Goal: Task Accomplishment & Management: Manage account settings

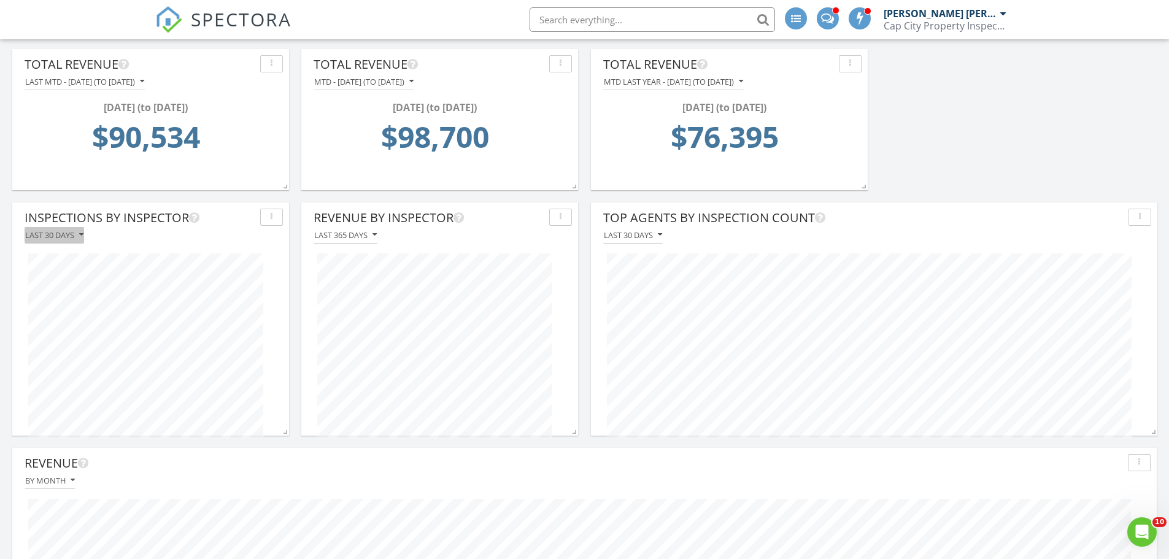
click at [48, 237] on div "Last 30 days" at bounding box center [54, 235] width 58 height 9
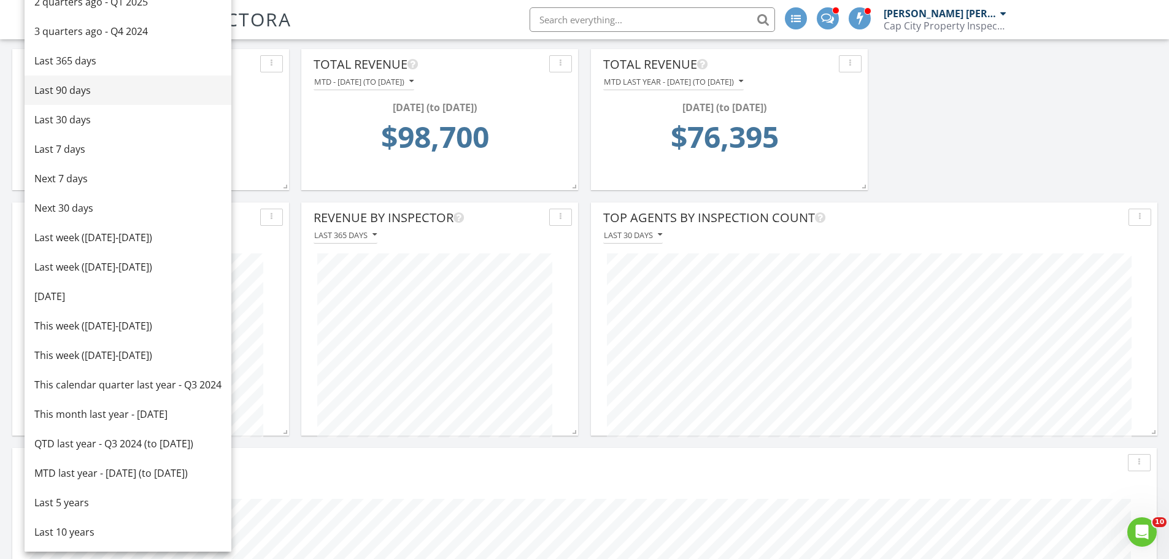
click at [68, 93] on div "Last 90 days" at bounding box center [127, 90] width 187 height 15
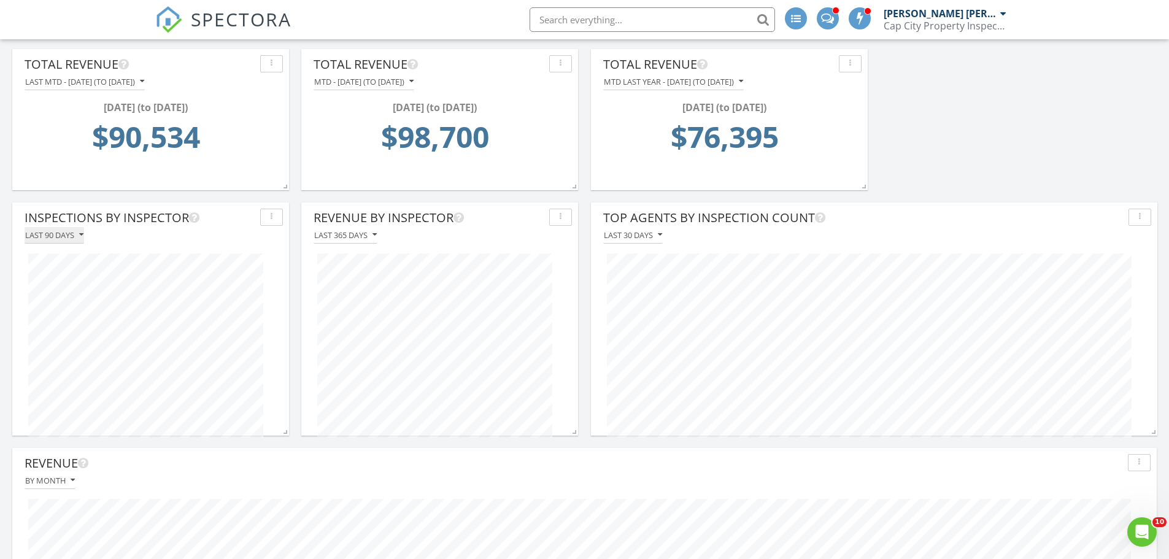
click at [55, 229] on button "Last 90 days" at bounding box center [55, 235] width 60 height 17
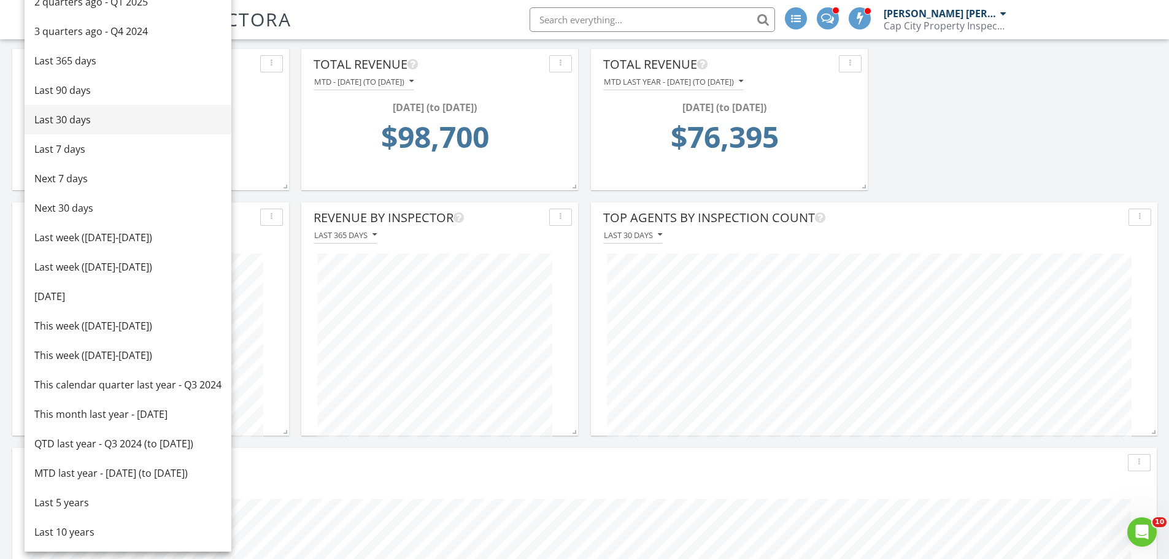
click at [63, 117] on div "Last 30 days" at bounding box center [127, 119] width 187 height 15
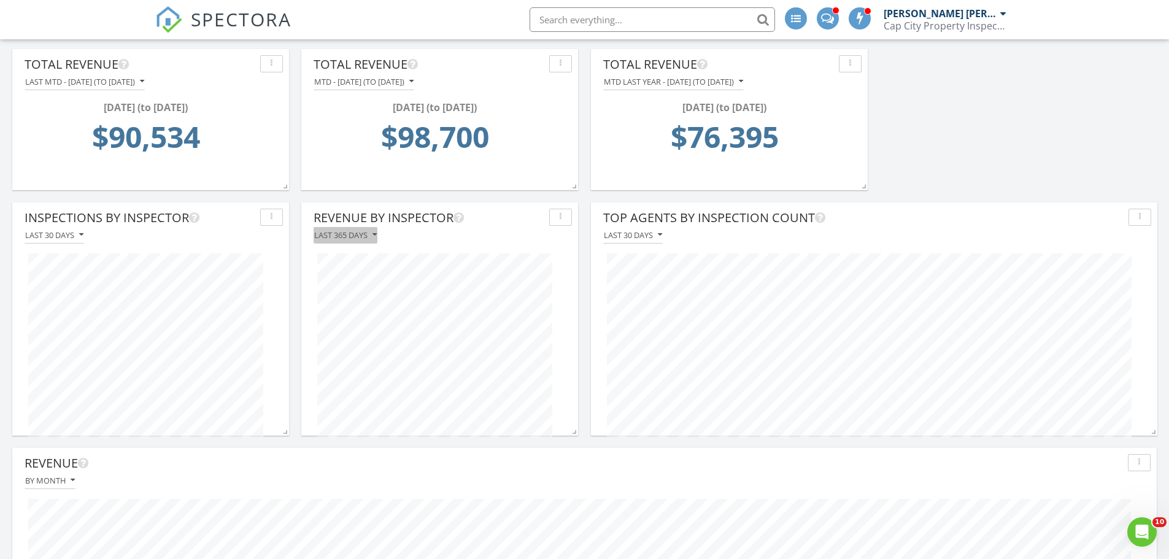
click at [334, 233] on div "Last 365 days" at bounding box center [345, 235] width 63 height 9
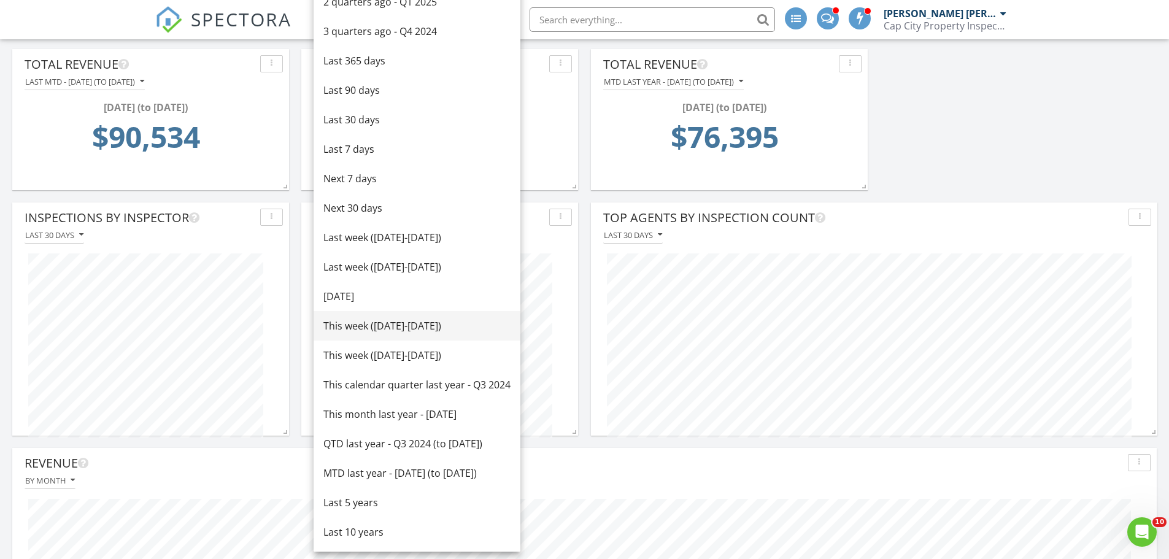
click at [344, 329] on div "This week (Sunday-Saturday)" at bounding box center [416, 325] width 187 height 15
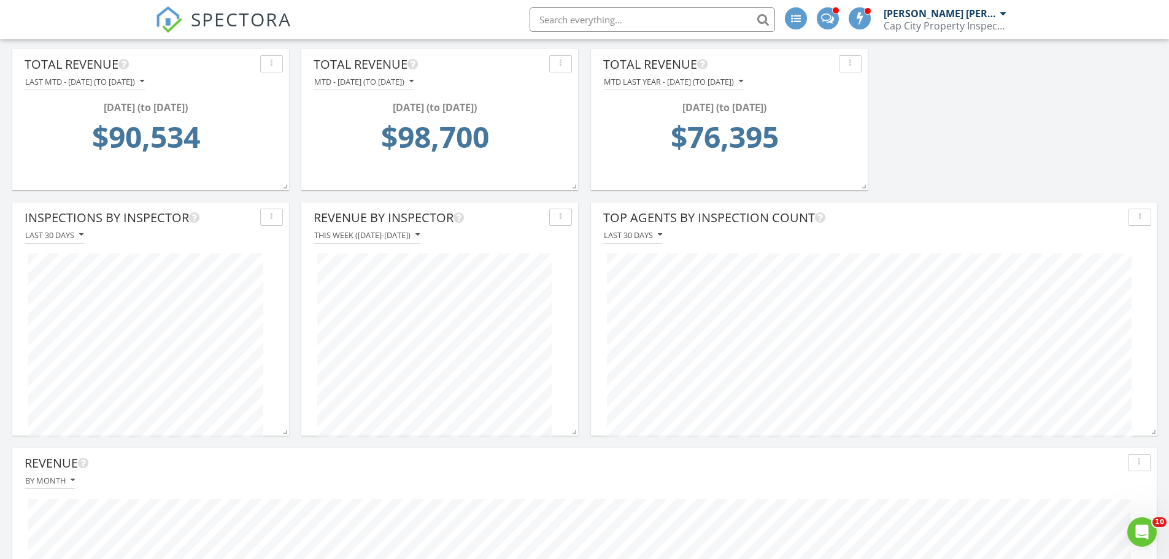
scroll to position [233, 277]
click at [374, 239] on div "This week (Sunday-Saturday)" at bounding box center [367, 235] width 106 height 9
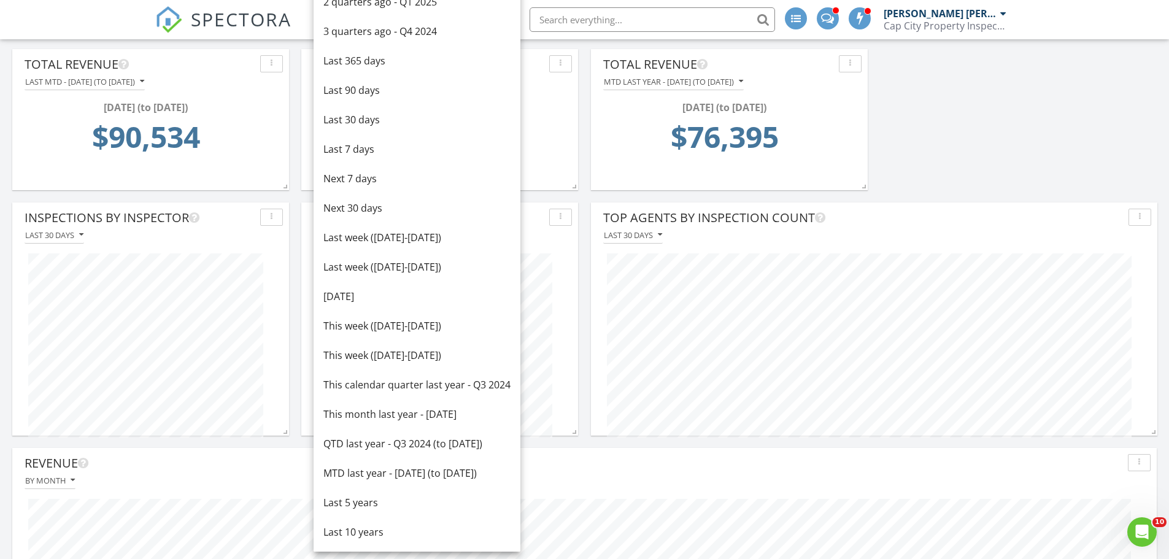
click at [374, 239] on div "Last week (Sunday-Saturday)" at bounding box center [416, 237] width 187 height 15
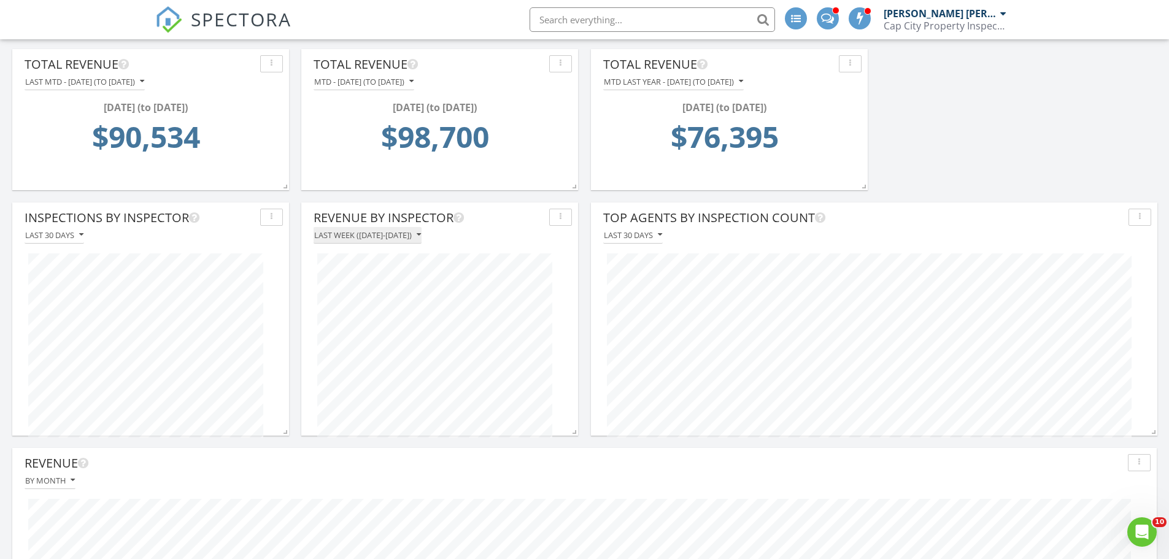
click at [398, 239] on div "Last week (Sunday-Saturday)" at bounding box center [367, 235] width 107 height 9
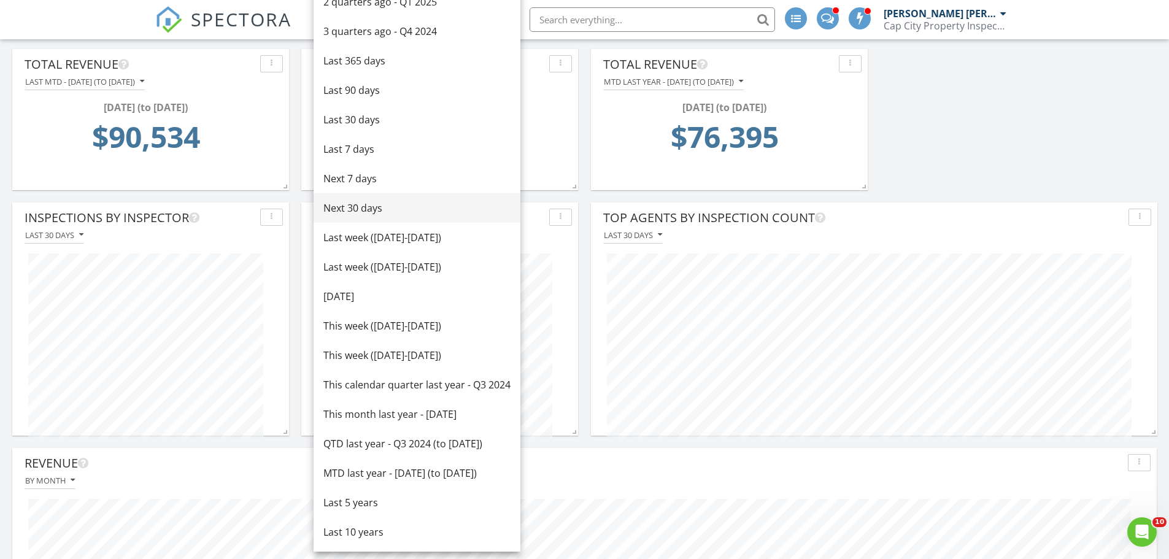
click at [369, 210] on div "Next 30 days" at bounding box center [416, 208] width 187 height 15
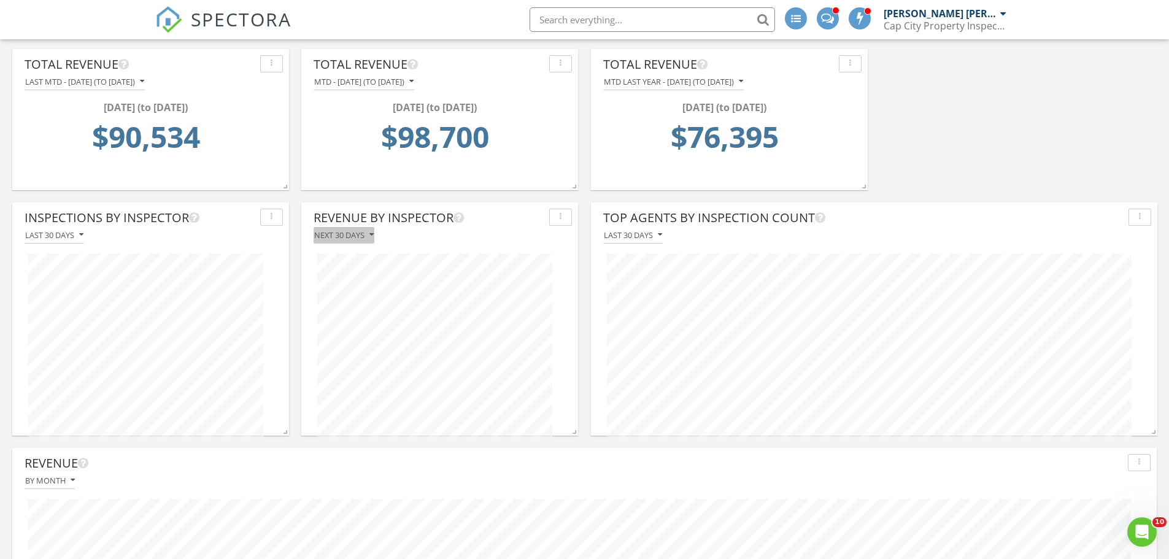
click at [347, 237] on div "Next 30 days" at bounding box center [344, 235] width 60 height 9
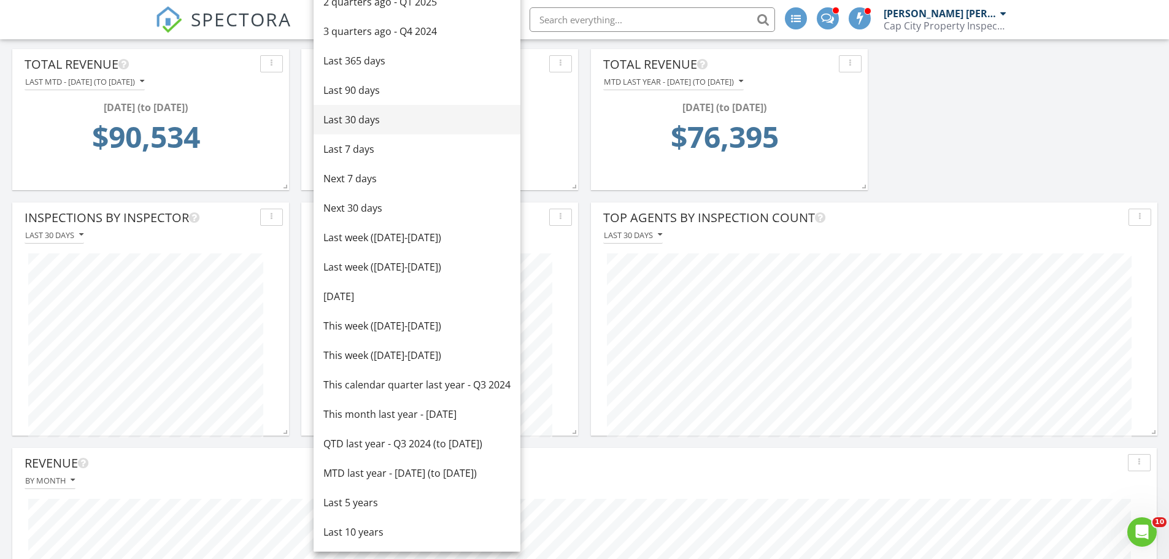
click at [351, 117] on div "Last 30 days" at bounding box center [416, 119] width 187 height 15
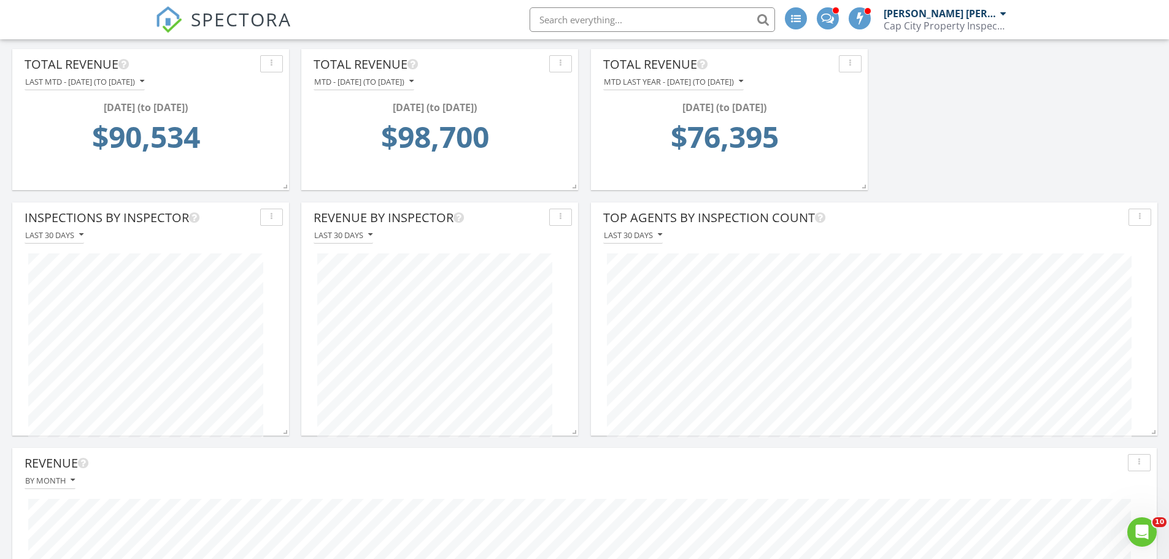
scroll to position [0, 0]
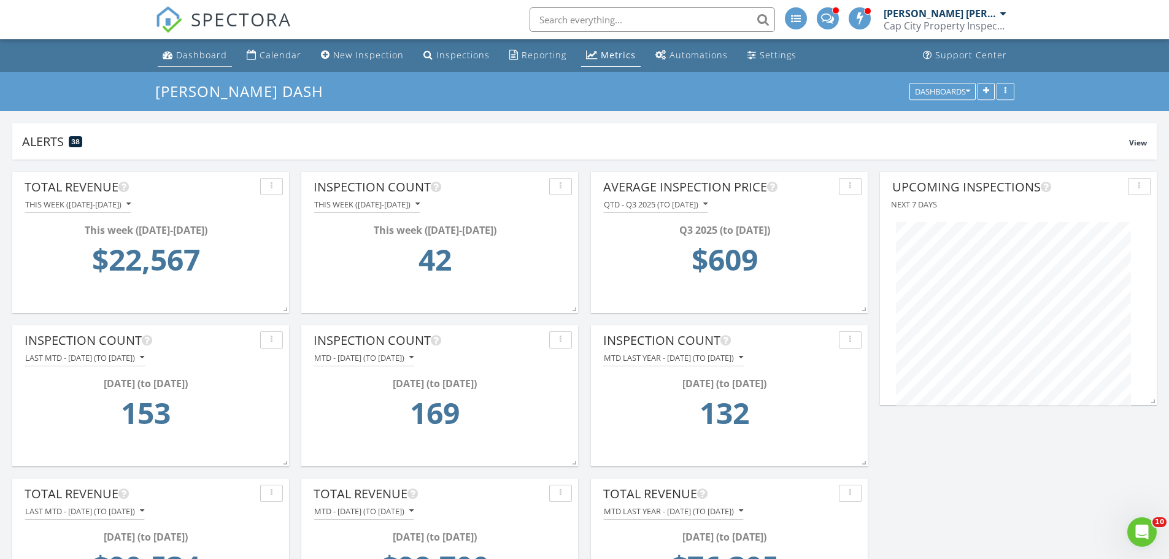
click at [189, 51] on div "Dashboard" at bounding box center [201, 55] width 51 height 12
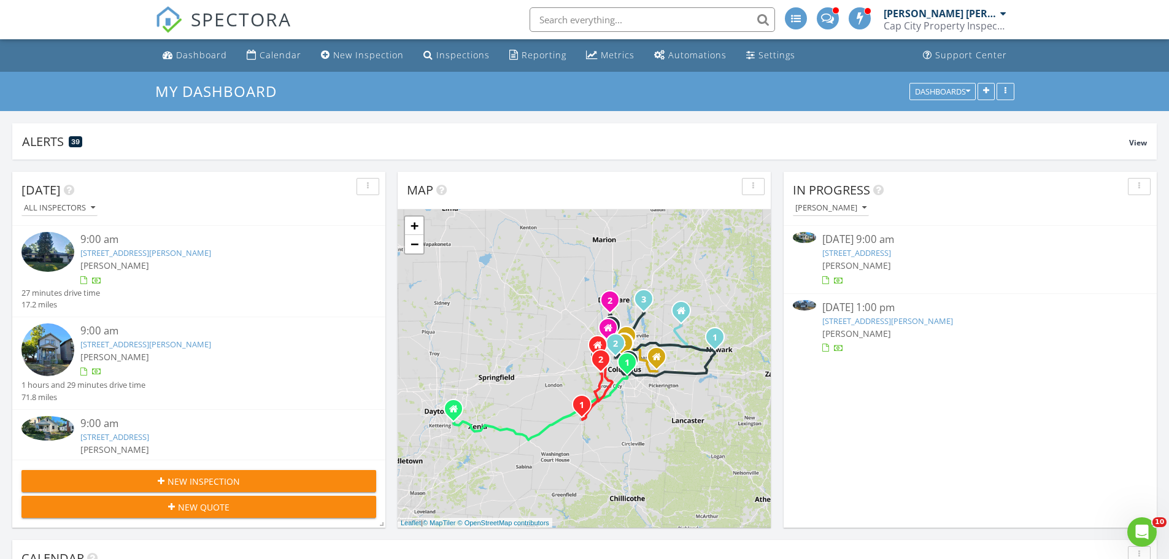
click at [110, 252] on link "4364 Wetmore Rd E, Columbus, OH 43224" at bounding box center [145, 252] width 131 height 11
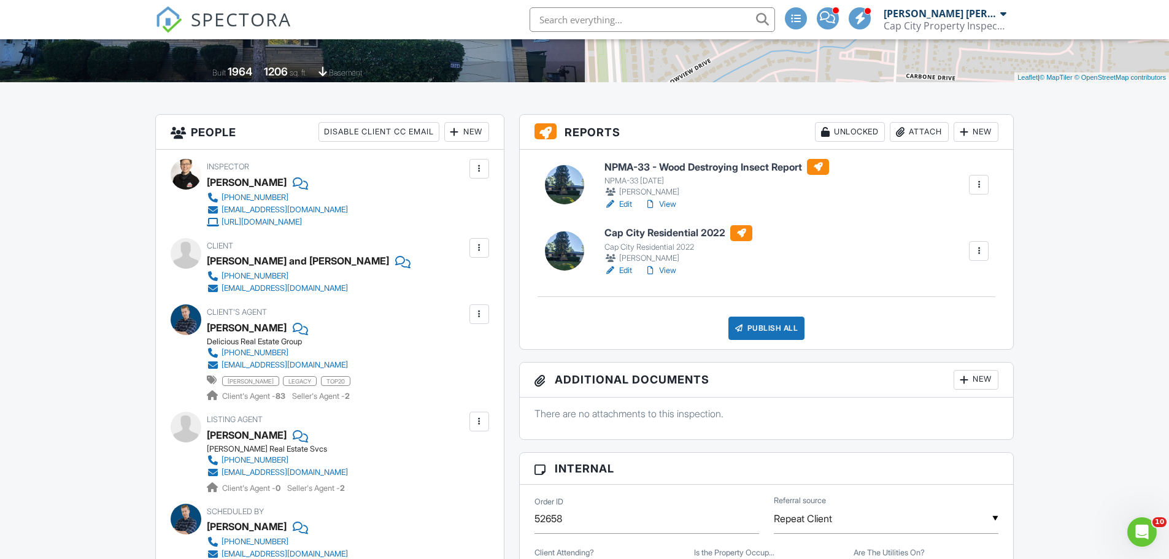
click at [482, 173] on div at bounding box center [479, 169] width 12 height 12
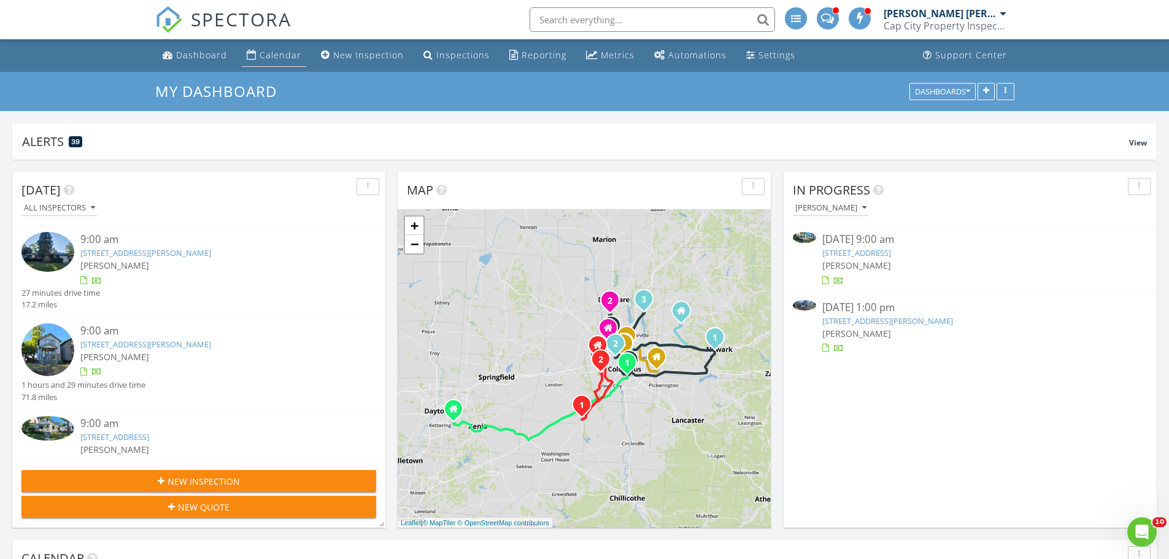
click at [282, 54] on div "Calendar" at bounding box center [281, 55] width 42 height 12
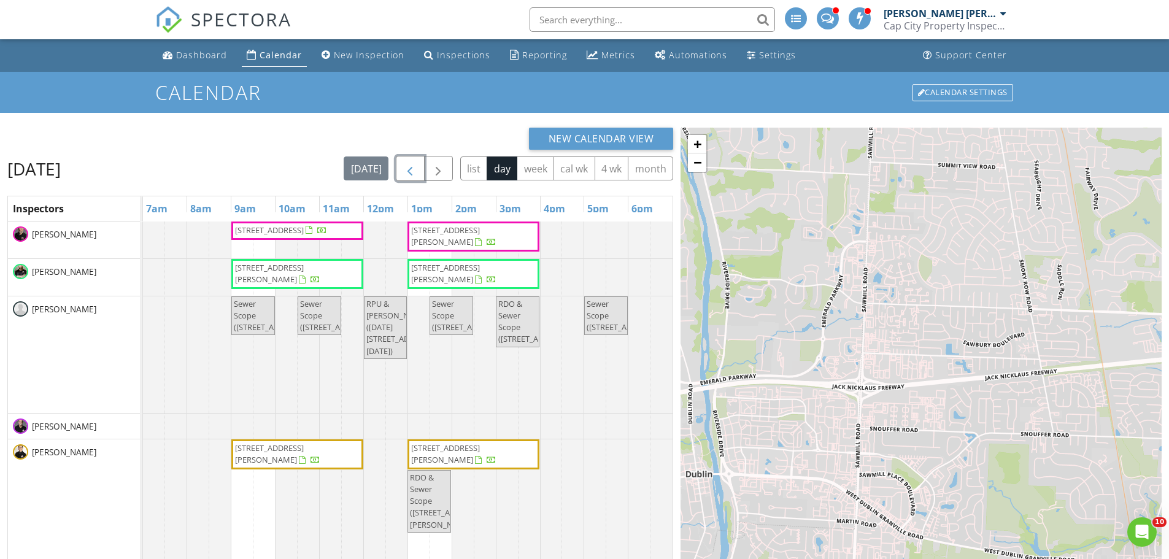
click at [410, 170] on span "button" at bounding box center [409, 168] width 15 height 15
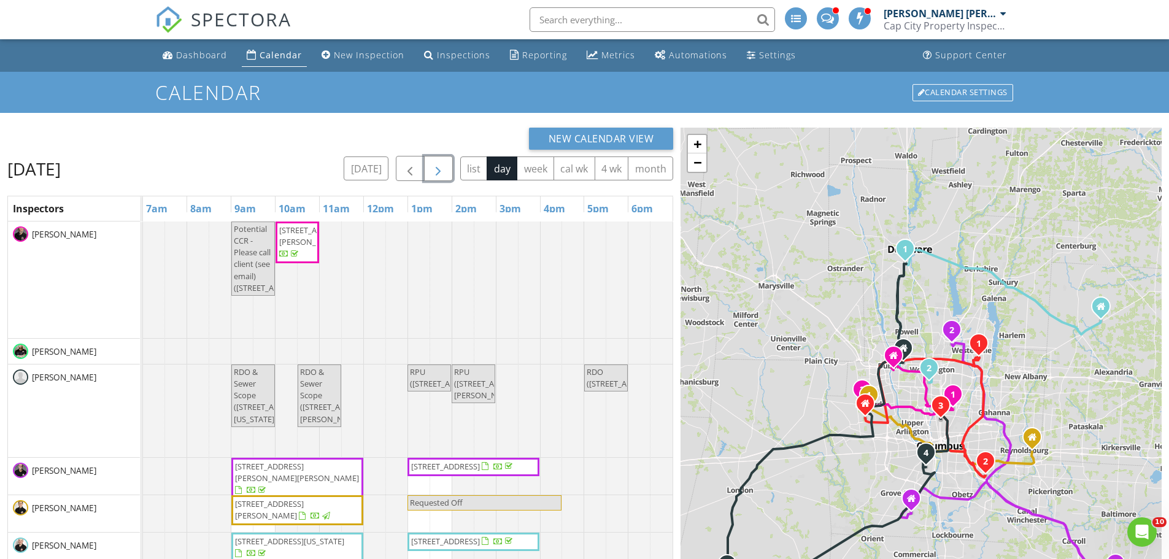
click at [434, 170] on span "button" at bounding box center [438, 168] width 15 height 15
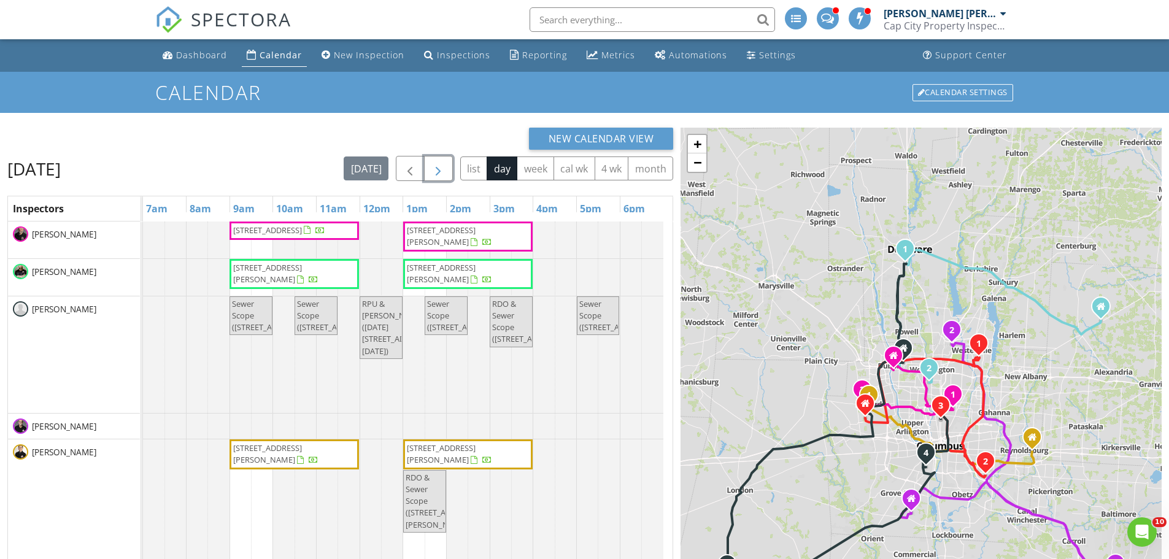
click at [434, 170] on span "button" at bounding box center [438, 168] width 15 height 15
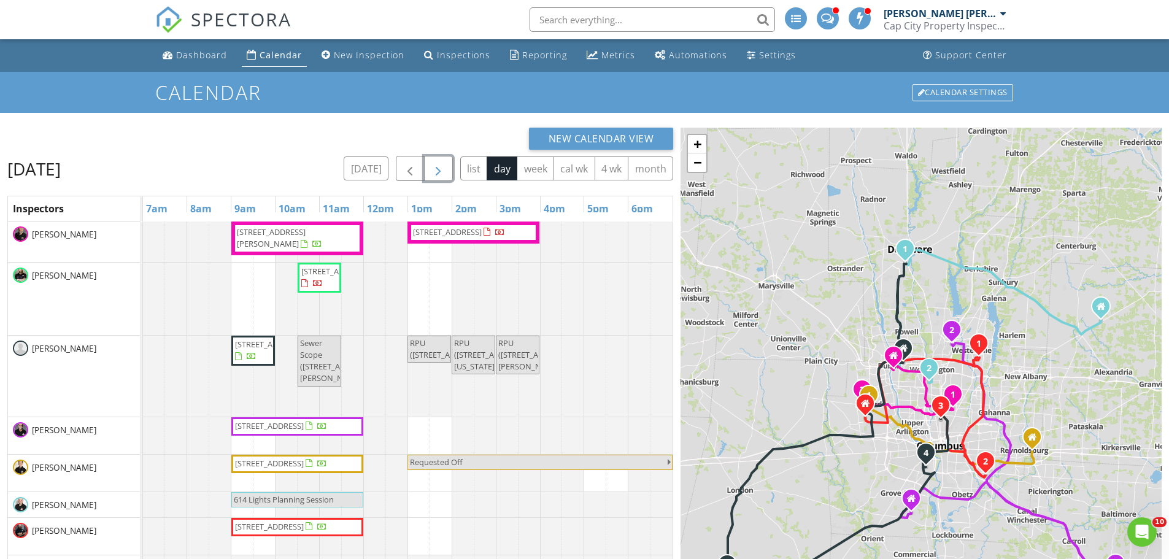
click at [434, 170] on span "button" at bounding box center [438, 168] width 15 height 15
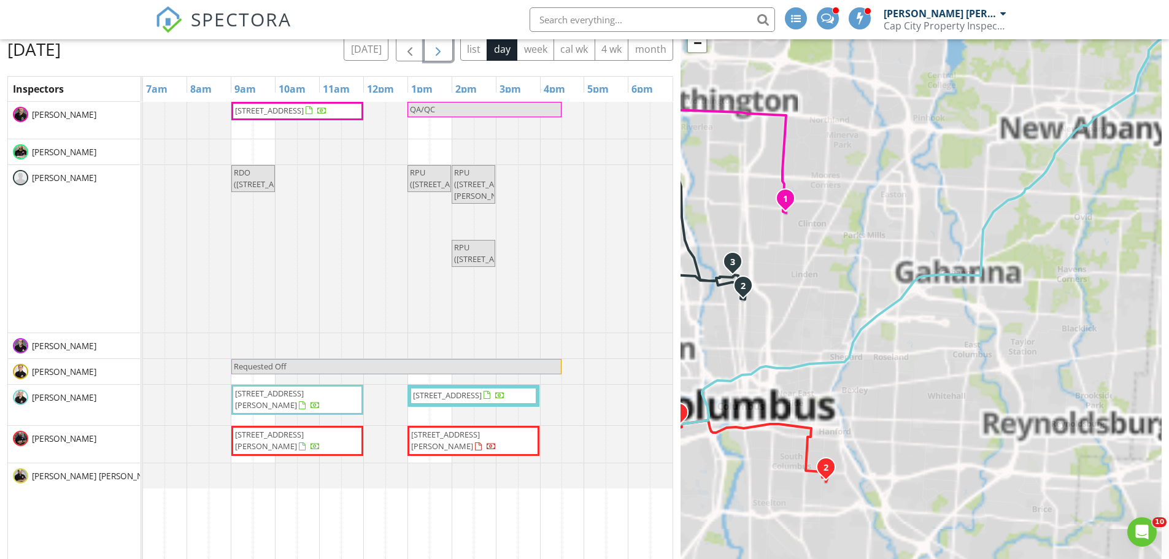
scroll to position [123, 0]
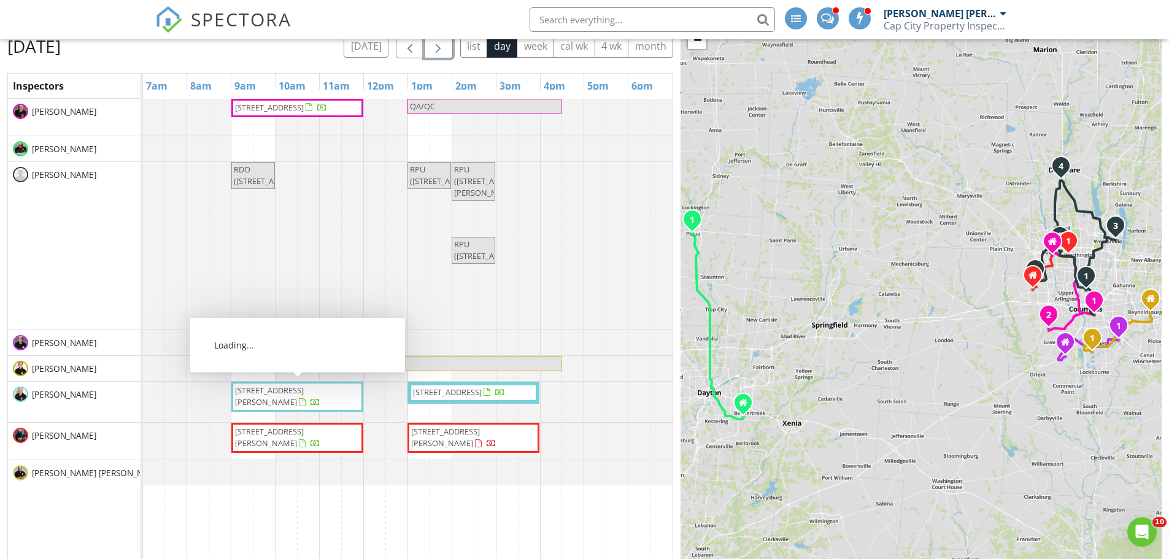
click at [258, 398] on span "221 Dana Ave, Columbus 43223" at bounding box center [297, 397] width 127 height 24
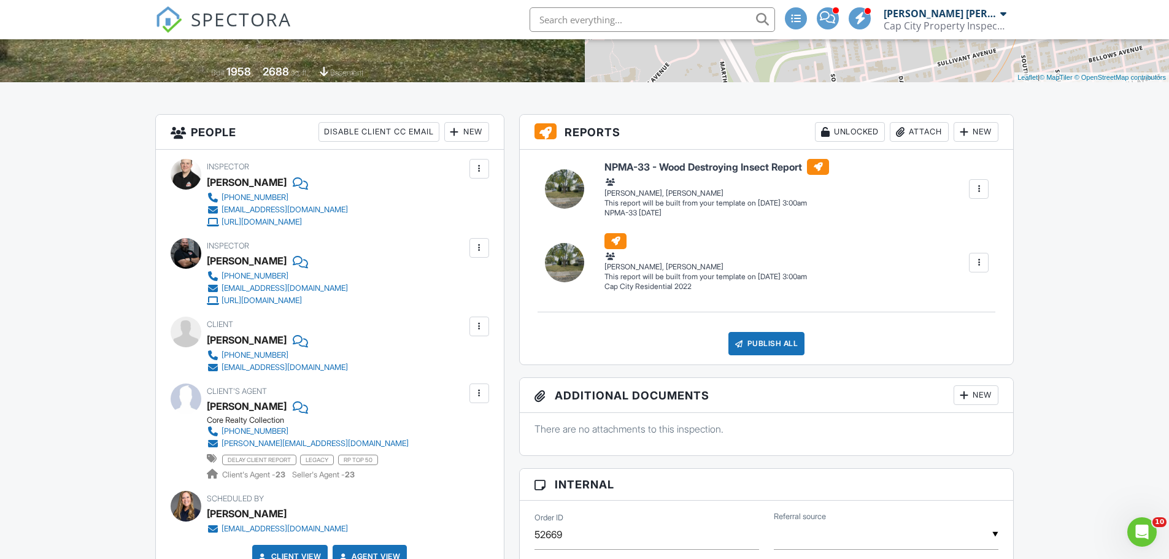
click at [482, 174] on div at bounding box center [479, 169] width 12 height 12
click at [431, 334] on div "Client [PERSON_NAME] [PHONE_NUMBER] [EMAIL_ADDRESS][DOMAIN_NAME]" at bounding box center [330, 345] width 318 height 56
click at [479, 251] on div at bounding box center [479, 248] width 12 height 12
click at [477, 163] on div at bounding box center [479, 169] width 12 height 12
click at [500, 169] on div "Inspector [PERSON_NAME] [PHONE_NUMBER] [EMAIL_ADDRESS][DOMAIN_NAME] [URL][DOMAI…" at bounding box center [330, 368] width 348 height 437
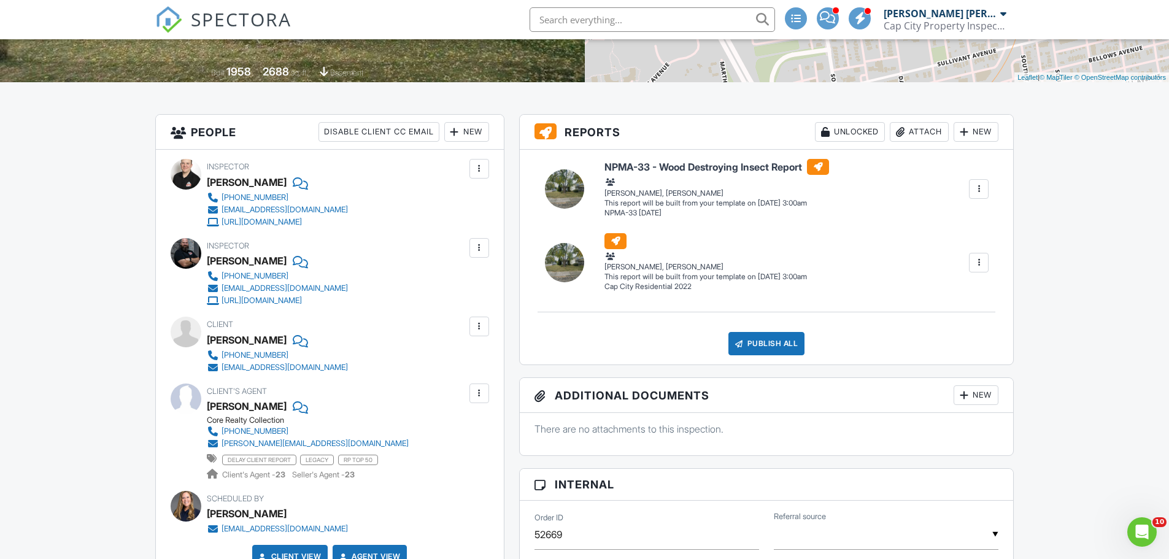
click at [474, 245] on div at bounding box center [479, 248] width 12 height 12
click at [413, 283] on li "Make Primary Inspector" at bounding box center [418, 285] width 125 height 31
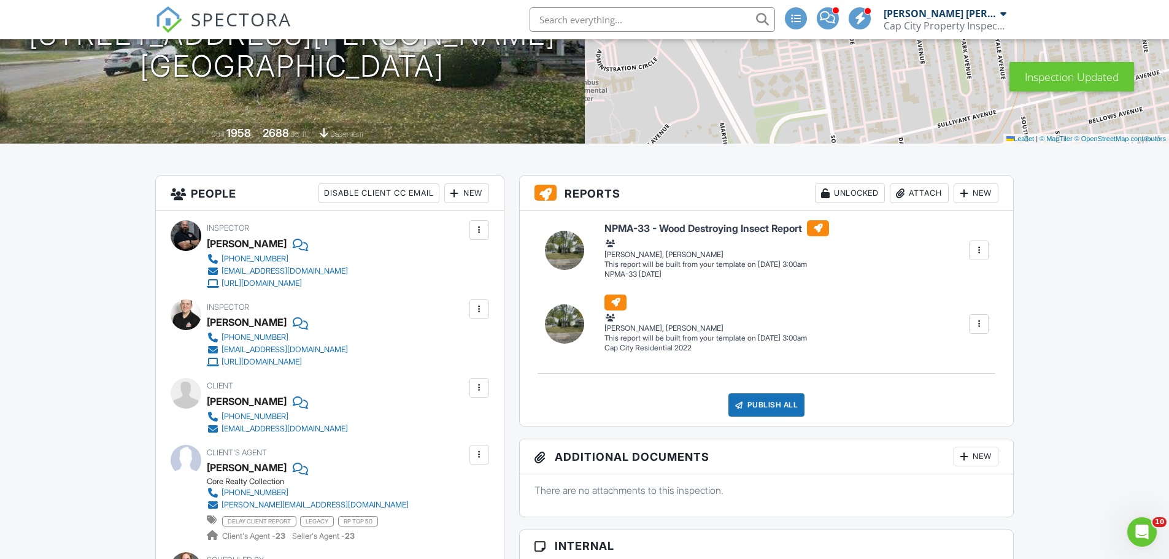
click at [473, 307] on div at bounding box center [479, 309] width 12 height 12
click at [415, 353] on li "Make Primary Inspector" at bounding box center [418, 346] width 125 height 31
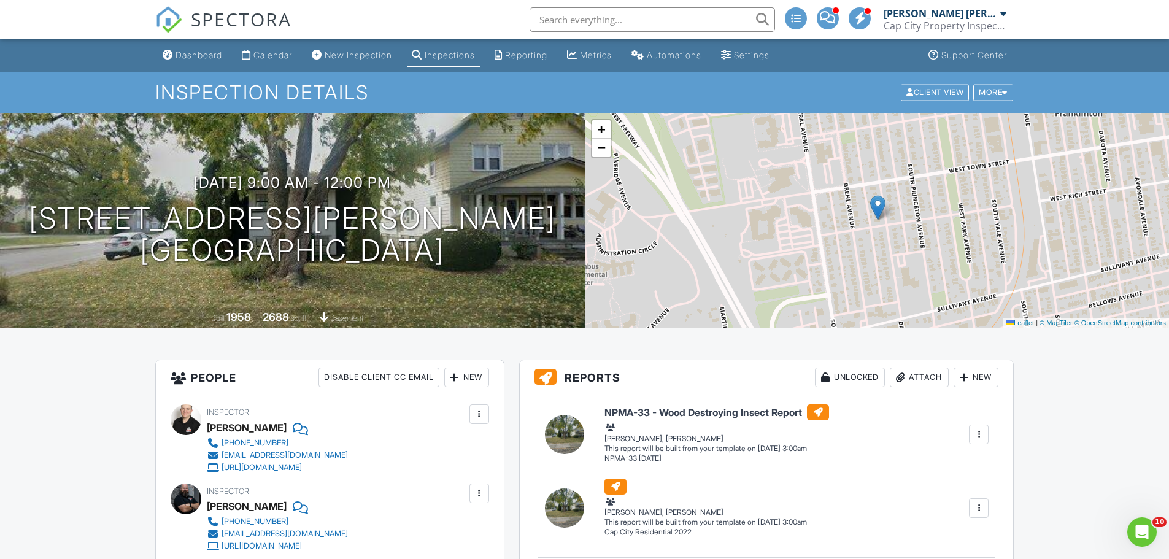
click at [611, 52] on div "Metrics" at bounding box center [596, 55] width 32 height 10
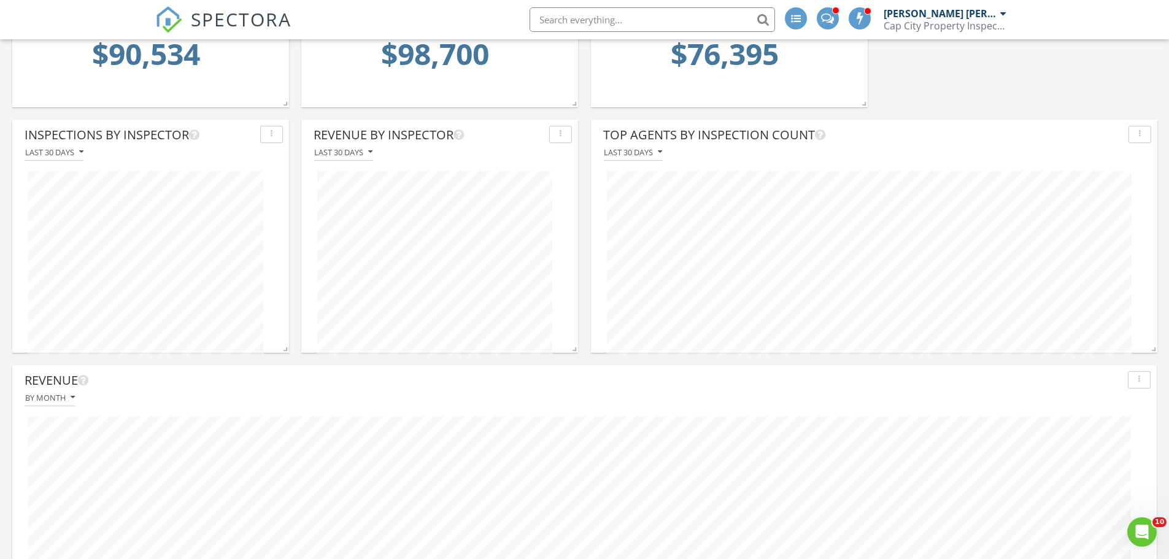
scroll to position [491, 0]
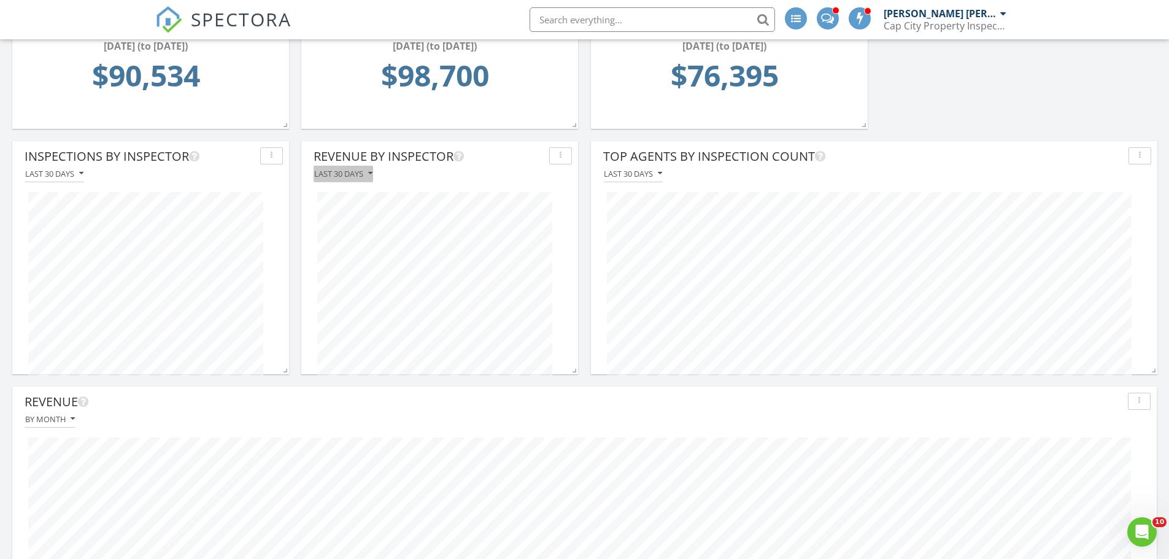
click at [329, 170] on div "Last 30 days" at bounding box center [343, 173] width 58 height 9
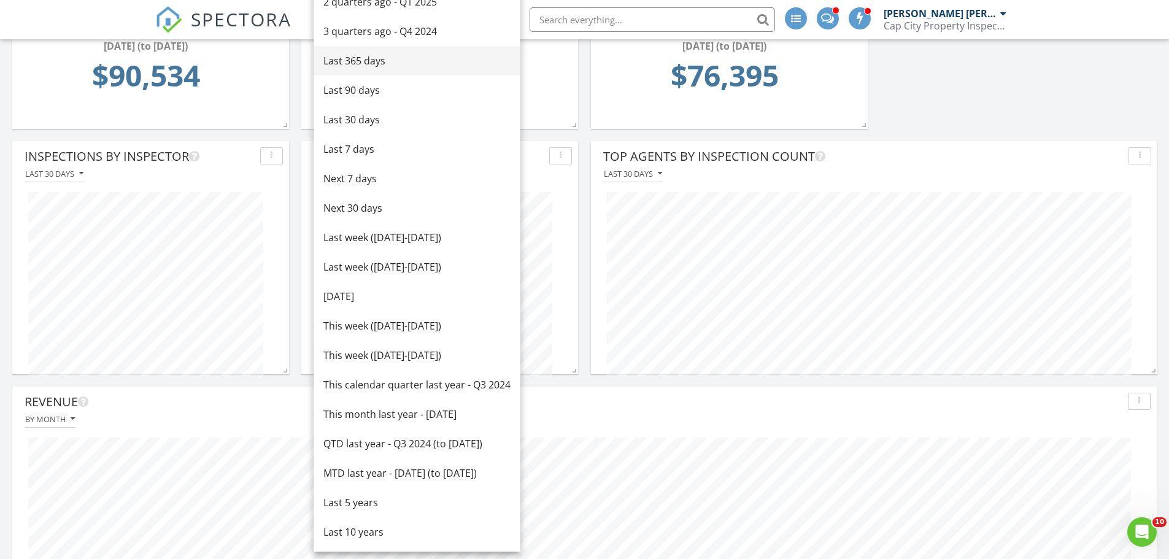
click at [355, 62] on div "Last 365 days" at bounding box center [416, 60] width 187 height 15
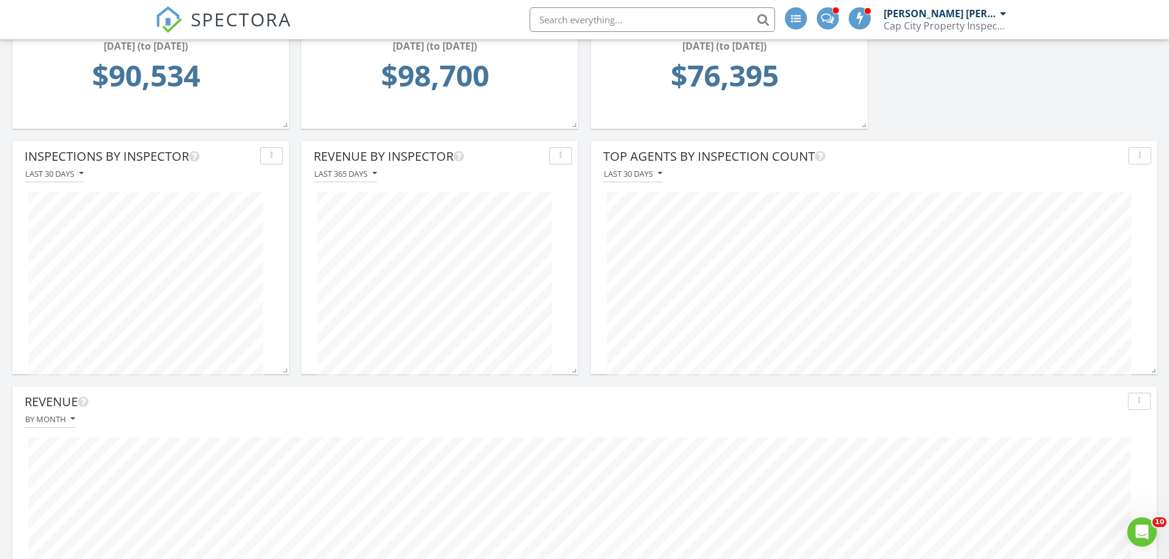
click at [560, 161] on button "button" at bounding box center [560, 155] width 23 height 17
click at [573, 180] on div "Edit" at bounding box center [590, 184] width 63 height 15
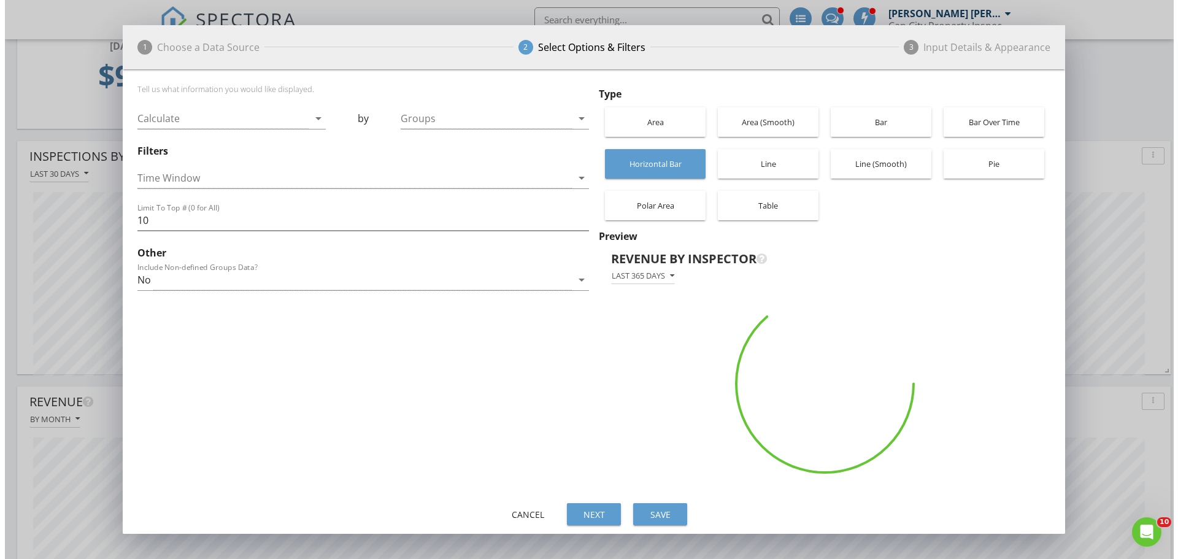
scroll to position [613253, 613141]
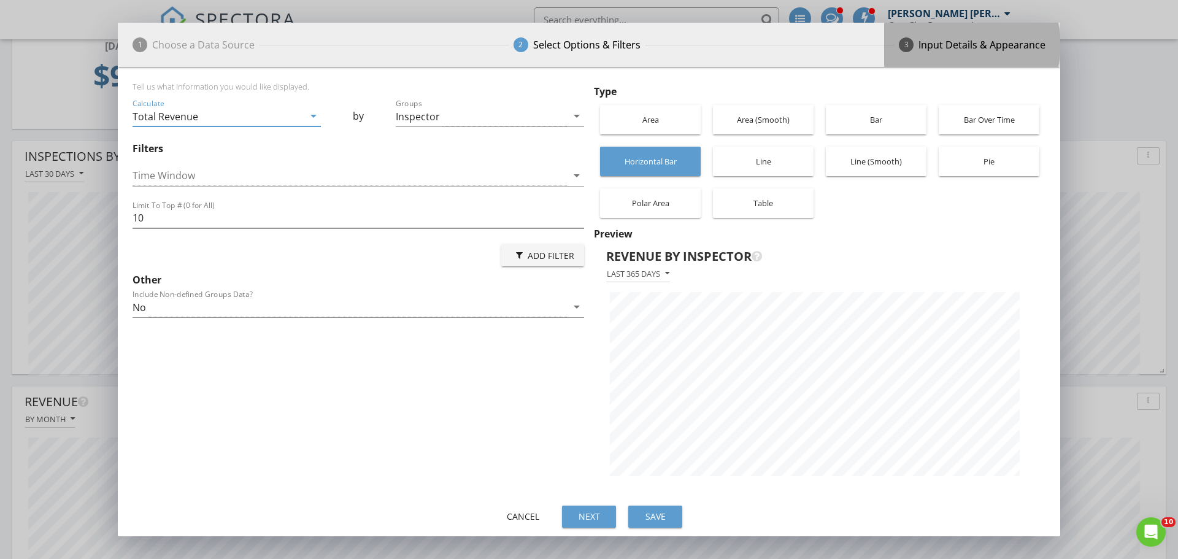
click at [953, 48] on div "Input Details & Appearance" at bounding box center [981, 44] width 127 height 15
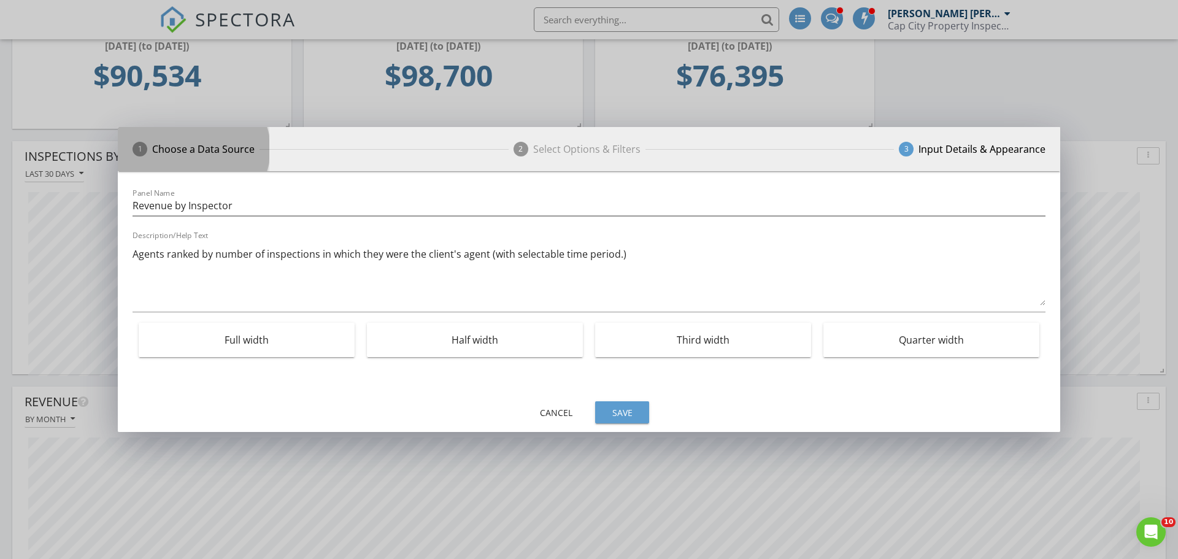
click at [207, 147] on div "Choose a Data Source" at bounding box center [203, 149] width 102 height 15
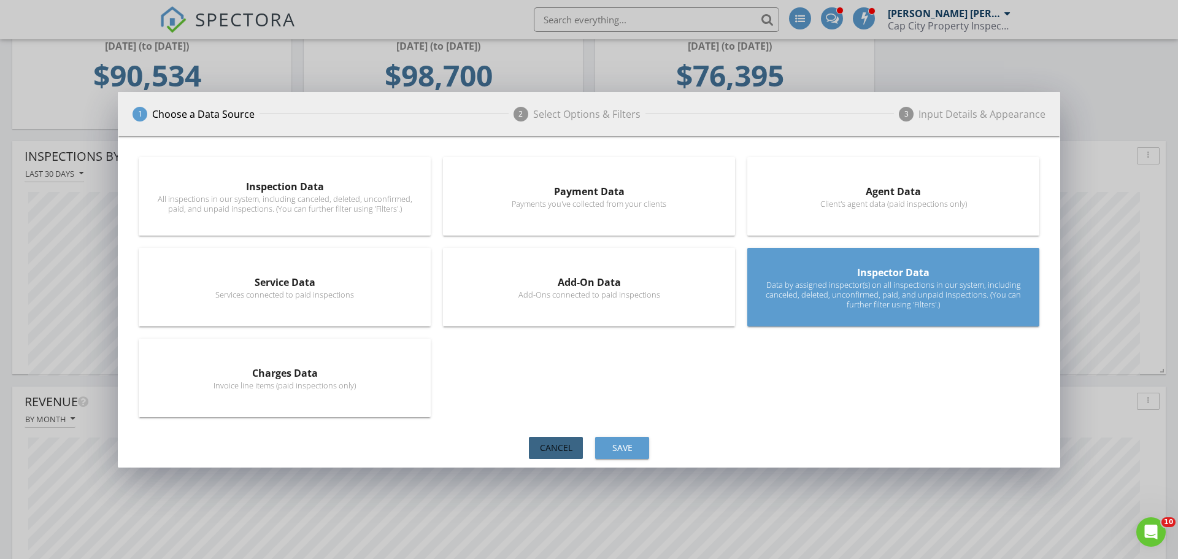
click at [547, 446] on div "Cancel" at bounding box center [556, 447] width 34 height 13
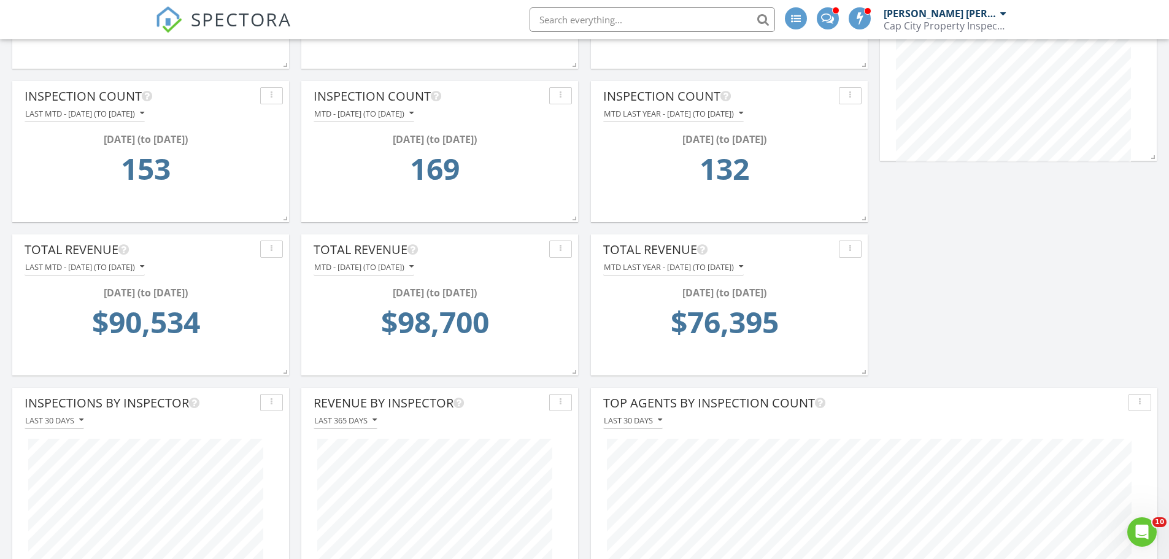
scroll to position [123, 0]
